Goal: Obtain resource: Download file/media

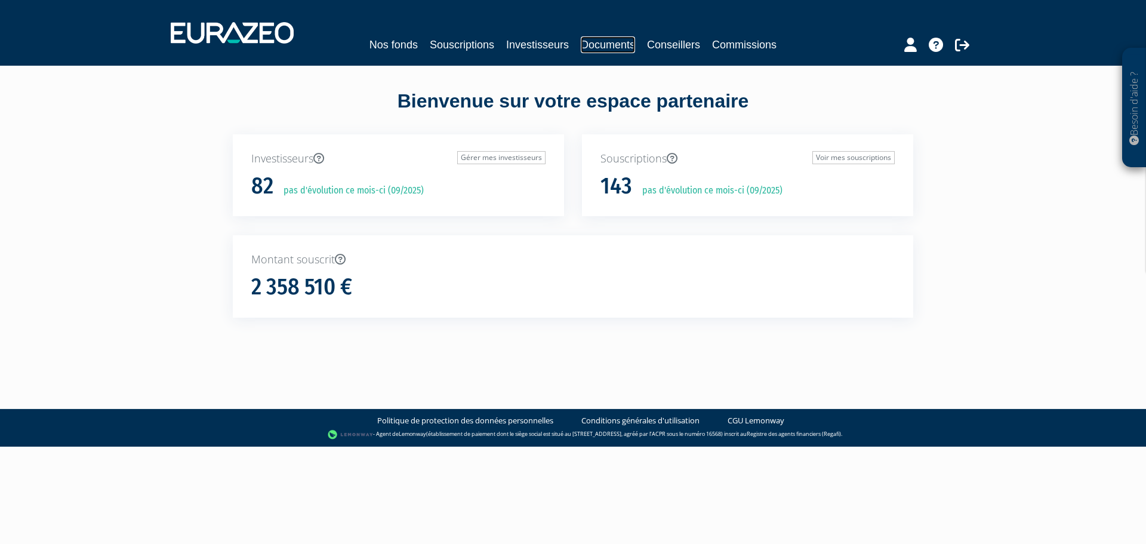
click at [586, 44] on link "Documents" at bounding box center [608, 44] width 54 height 17
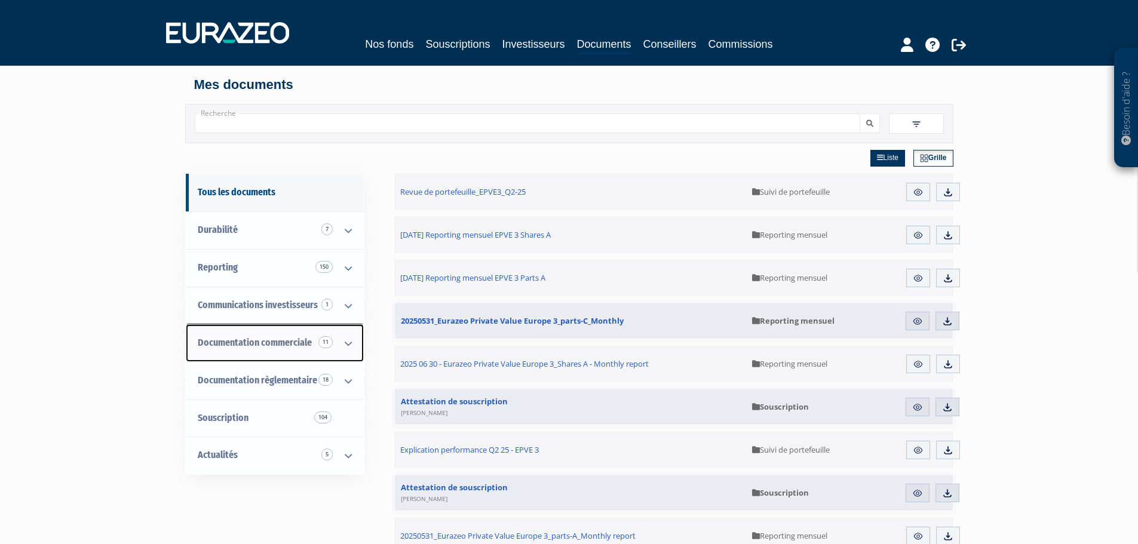
click at [242, 342] on span "Documentation commerciale 11" at bounding box center [255, 342] width 114 height 11
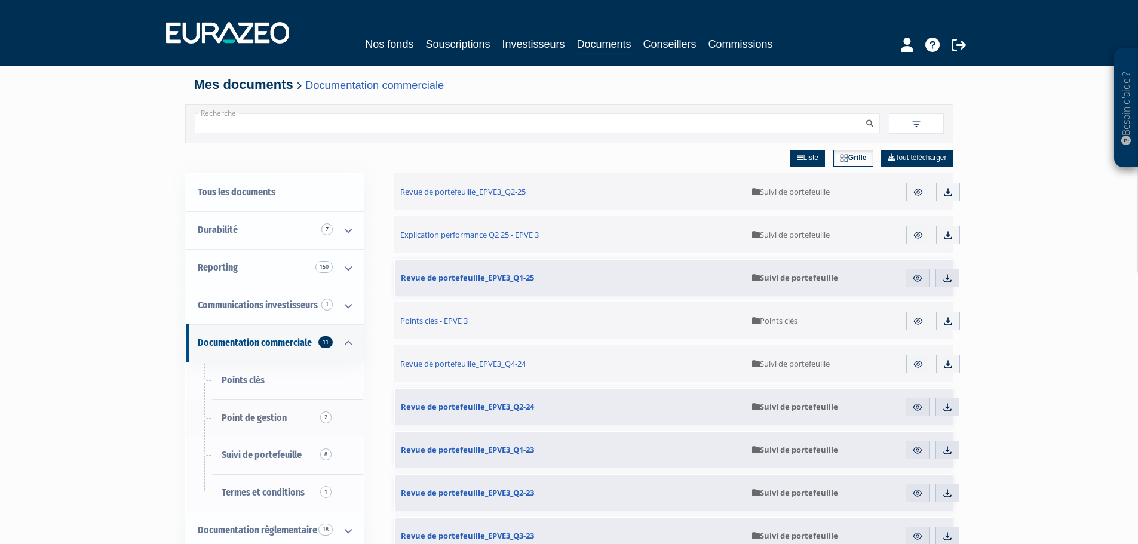
scroll to position [60, 0]
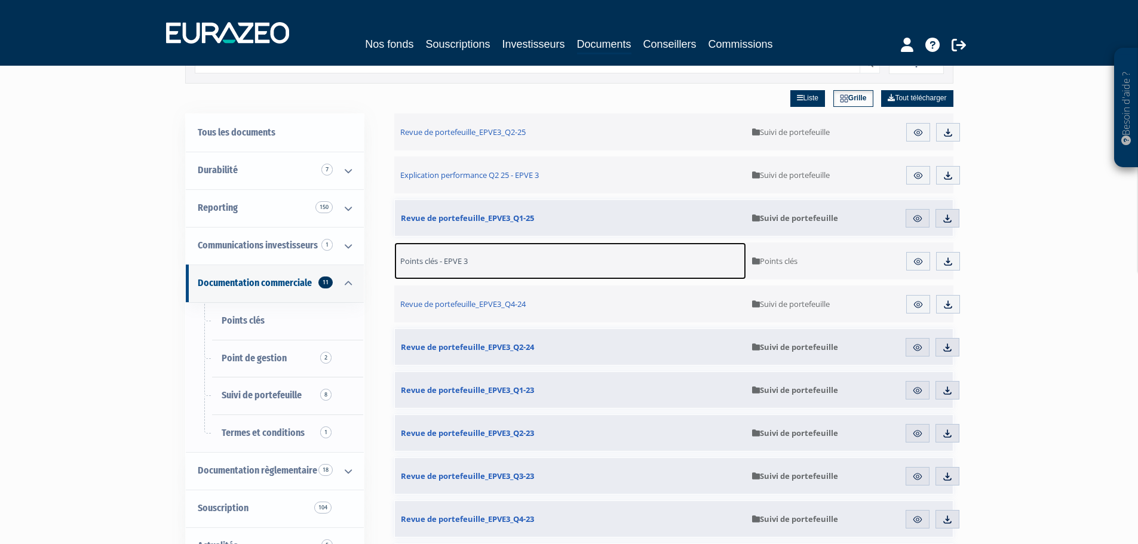
click at [419, 257] on span "Points clés - EPVE 3" at bounding box center [433, 261] width 67 height 11
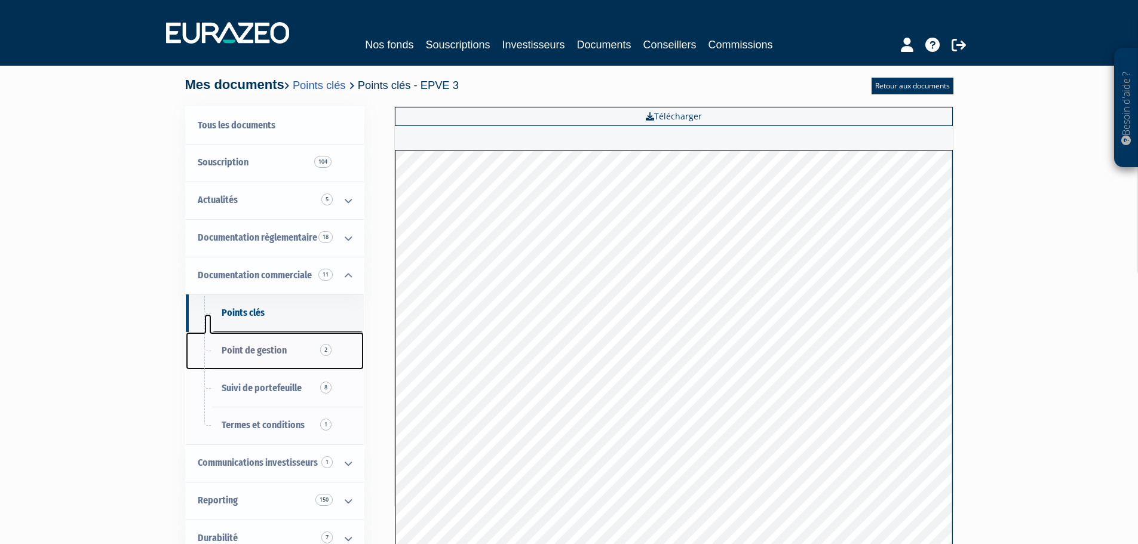
click at [263, 348] on span "Point de gestion 2" at bounding box center [254, 350] width 65 height 11
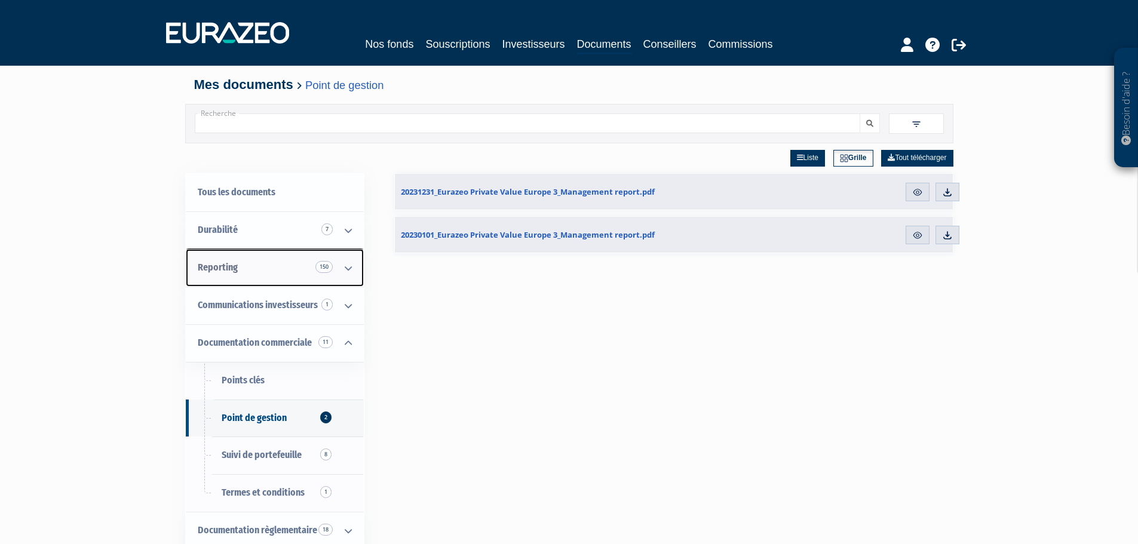
click at [221, 272] on span "Reporting 150" at bounding box center [218, 267] width 40 height 11
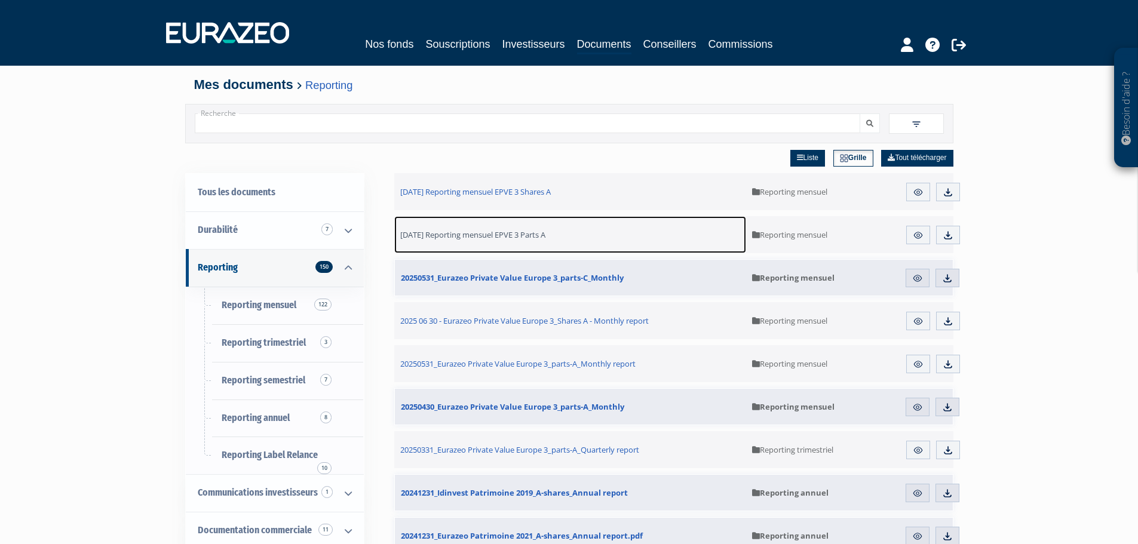
click at [473, 234] on span "[DATE] Reporting mensuel EPVE 3 Parts A" at bounding box center [472, 234] width 145 height 11
